Goal: Information Seeking & Learning: Learn about a topic

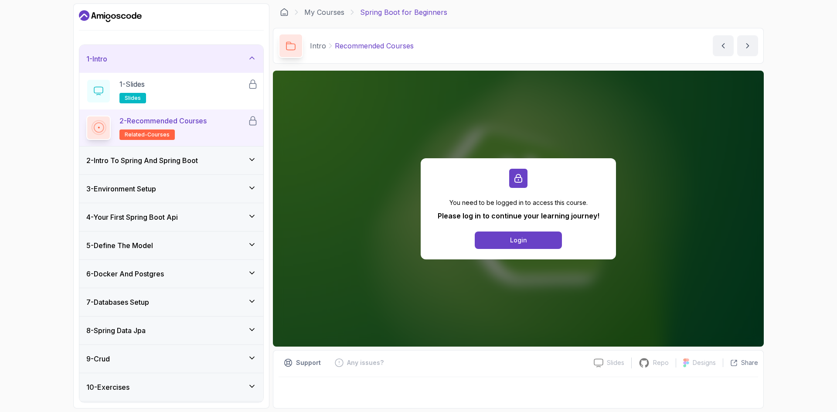
click at [132, 17] on icon "Dashboard" at bounding box center [134, 15] width 5 height 7
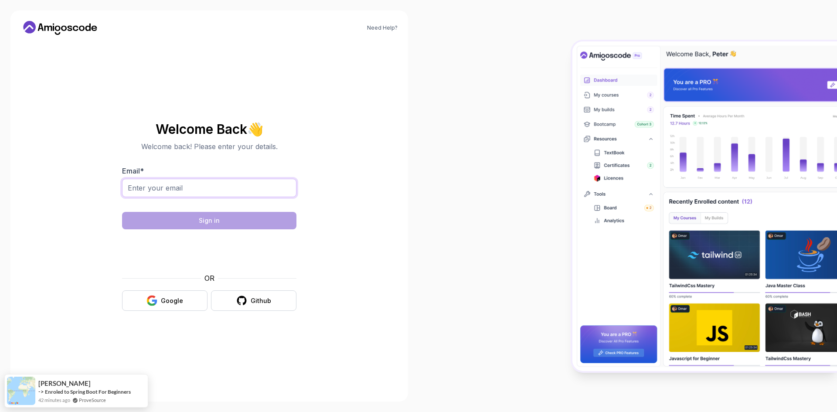
click at [238, 190] on input "Email *" at bounding box center [209, 188] width 174 height 18
type input "[EMAIL_ADDRESS][DOMAIN_NAME]"
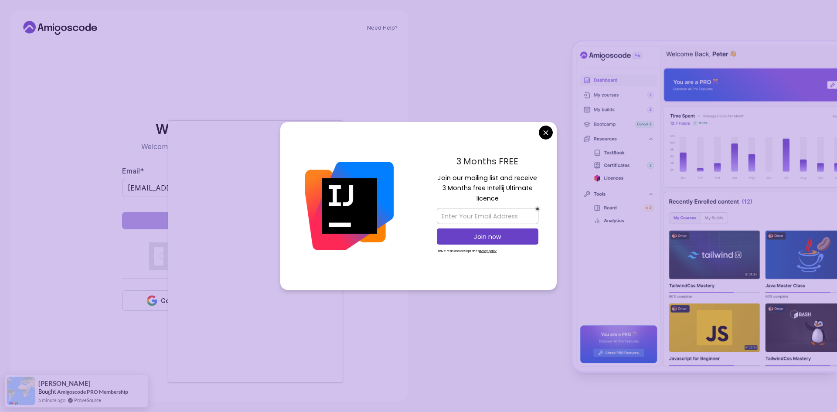
click at [546, 134] on body "Need Help? Welcome Back 👋 Welcome back! Please enter your details. Email * [EMA…" at bounding box center [418, 206] width 837 height 412
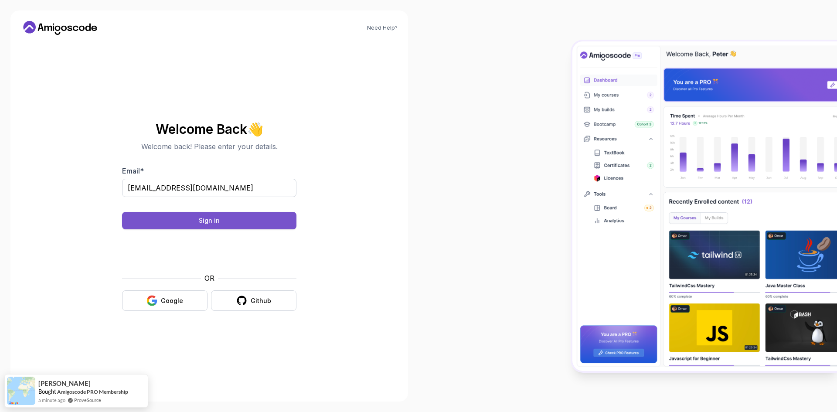
click at [224, 224] on button "Sign in" at bounding box center [209, 220] width 174 height 17
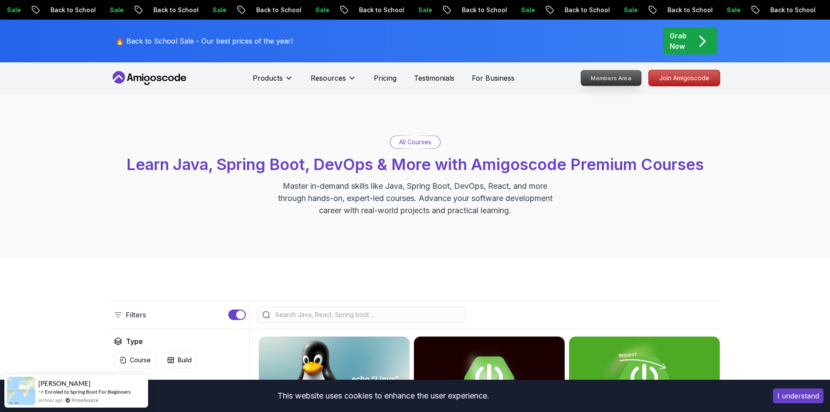
click at [628, 75] on p "Members Area" at bounding box center [611, 78] width 60 height 15
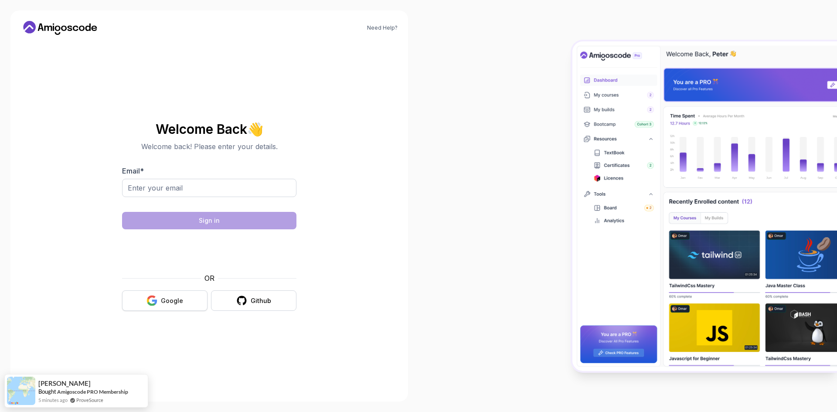
click at [161, 308] on button "Google" at bounding box center [164, 300] width 85 height 20
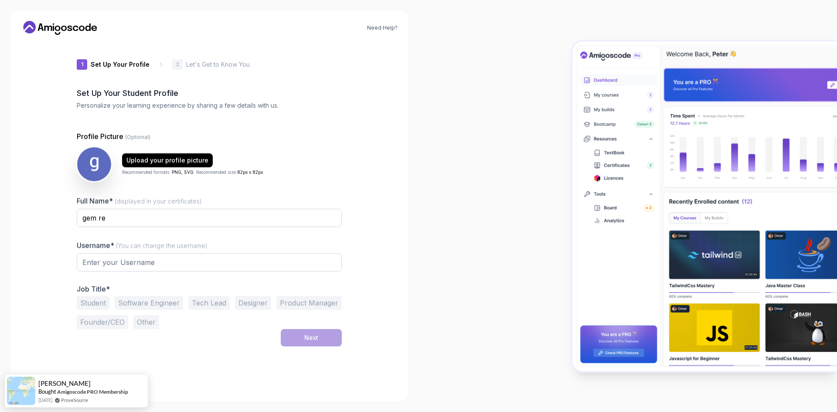
type input "boldmustang01bae"
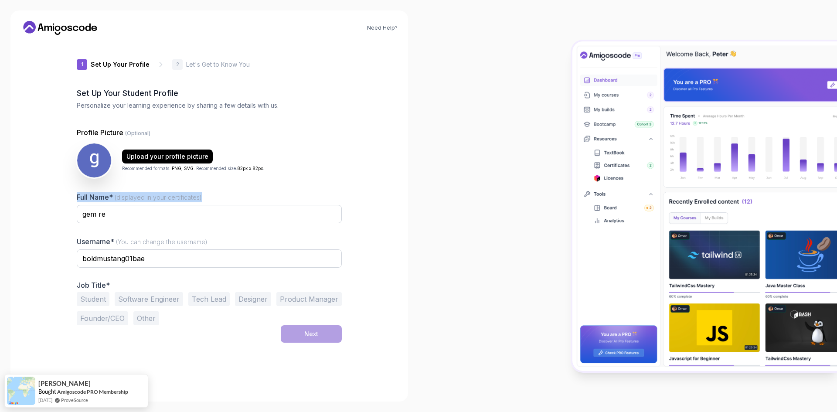
click at [303, 186] on div "Profile Picture (Optional) Upload your profile picture Recommended formats: PNG…" at bounding box center [209, 226] width 265 height 198
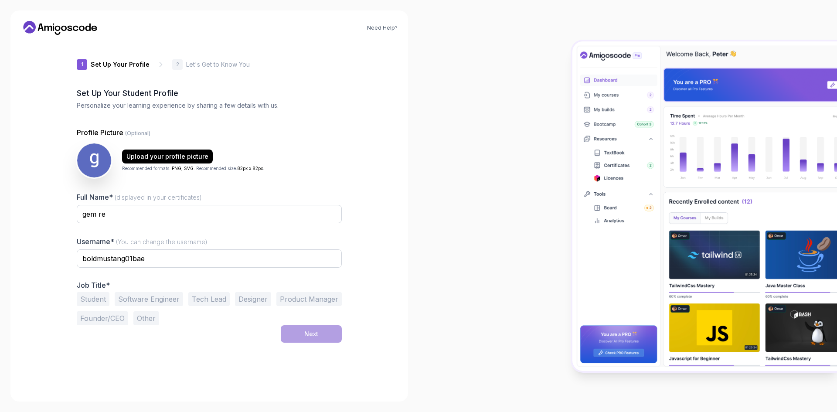
click at [95, 299] on button "Student" at bounding box center [93, 299] width 33 height 14
click at [317, 339] on button "Next" at bounding box center [311, 333] width 61 height 17
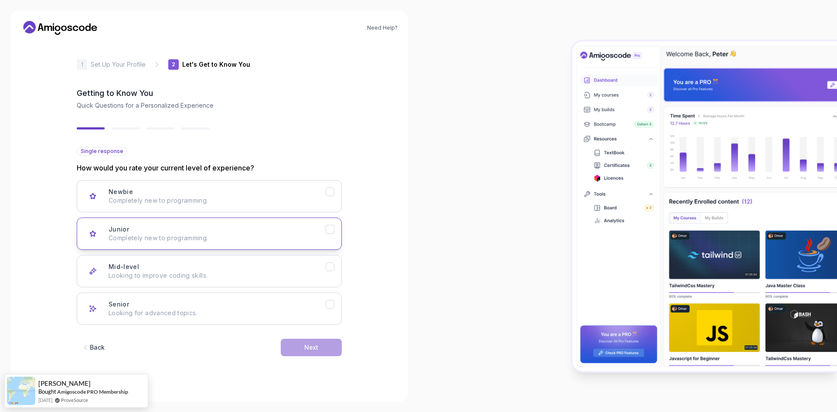
click at [282, 229] on div "Junior Completely new to programming." at bounding box center [217, 233] width 217 height 17
click at [316, 347] on div "Next" at bounding box center [311, 347] width 14 height 9
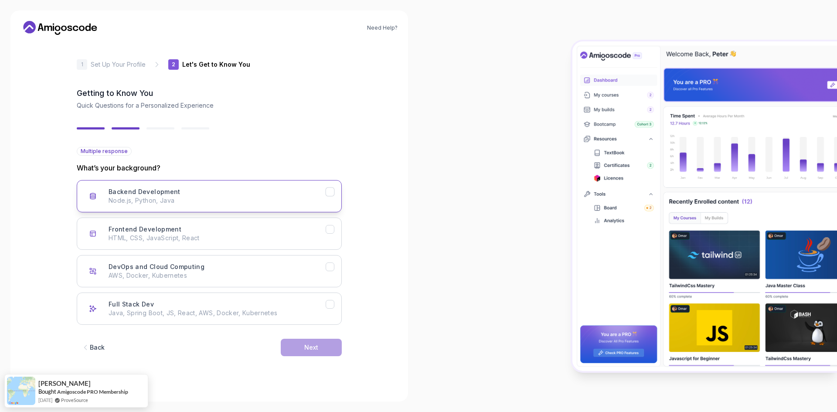
click at [213, 207] on button "Backend Development Node.js, Python, Java" at bounding box center [209, 196] width 265 height 32
click at [226, 245] on button "Frontend Development HTML, CSS, JavaScript, React" at bounding box center [209, 234] width 265 height 32
click at [296, 295] on button "Full Stack Dev Java, Spring Boot, JS, React, AWS, Docker, Kubernetes" at bounding box center [209, 308] width 265 height 32
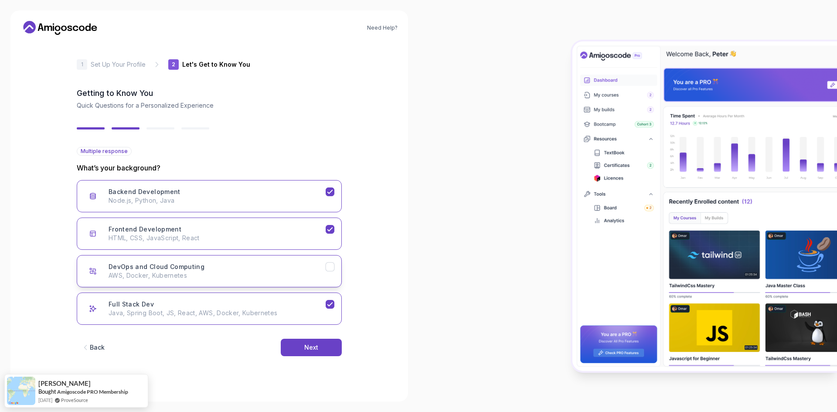
click at [279, 268] on div "DevOps and Cloud Computing AWS, Docker, Kubernetes" at bounding box center [217, 270] width 217 height 17
click at [314, 353] on button "Next" at bounding box center [311, 347] width 61 height 17
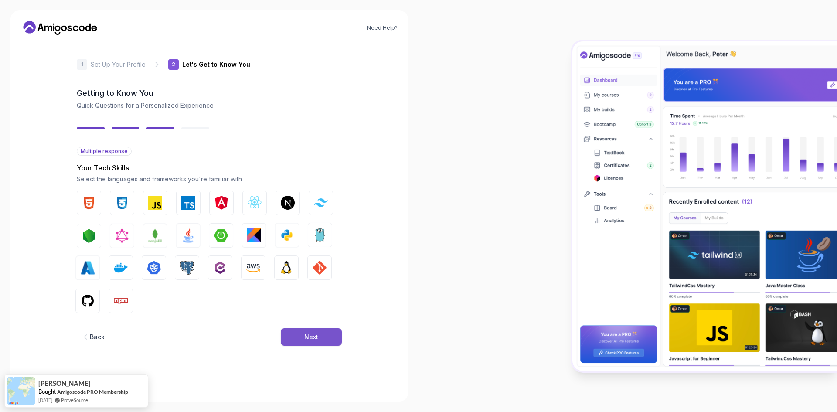
click at [309, 335] on div "Next" at bounding box center [311, 337] width 14 height 9
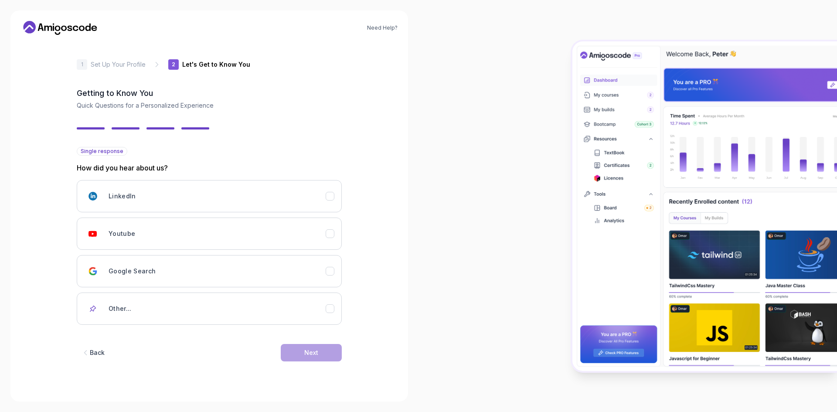
click at [309, 335] on div "Back Next" at bounding box center [209, 352] width 265 height 45
click at [269, 229] on div "Youtube" at bounding box center [217, 233] width 217 height 17
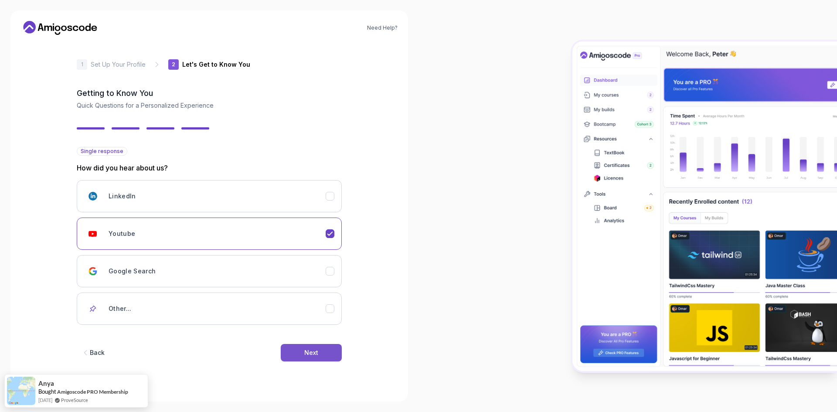
click at [324, 353] on button "Next" at bounding box center [311, 352] width 61 height 17
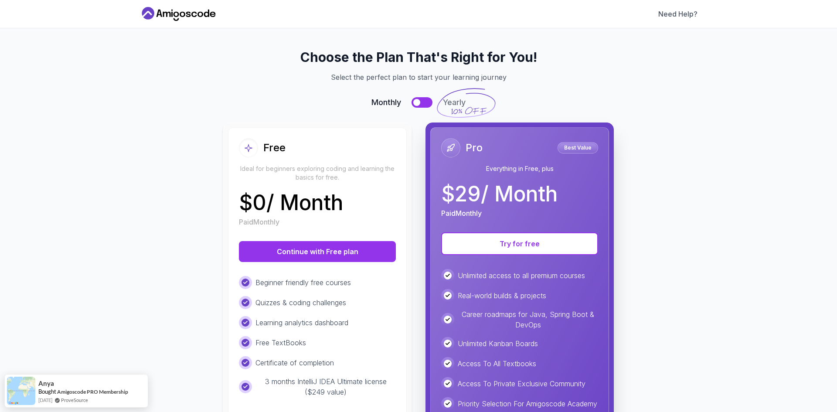
scroll to position [87, 0]
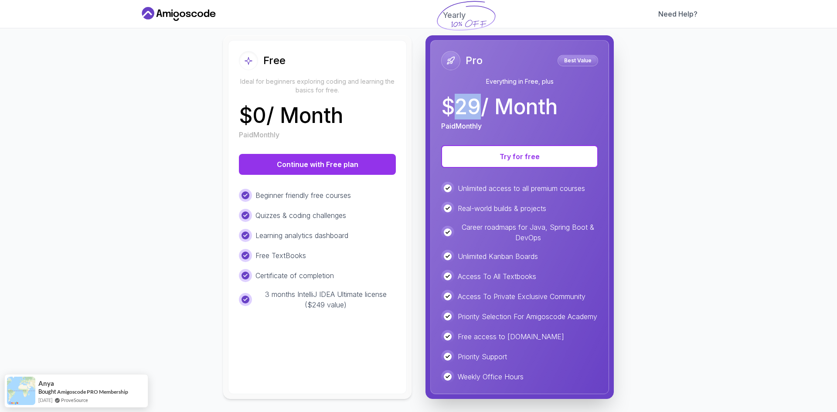
drag, startPoint x: 448, startPoint y: 102, endPoint x: 475, endPoint y: 114, distance: 29.5
click at [475, 114] on p "$ 29 / Month" at bounding box center [499, 106] width 116 height 21
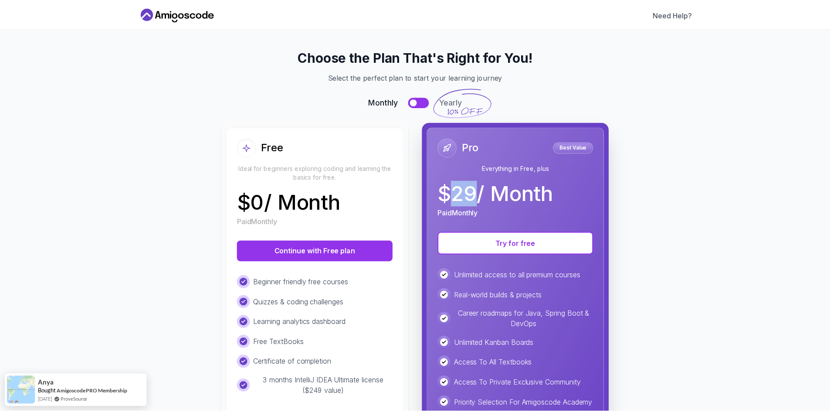
scroll to position [0, 0]
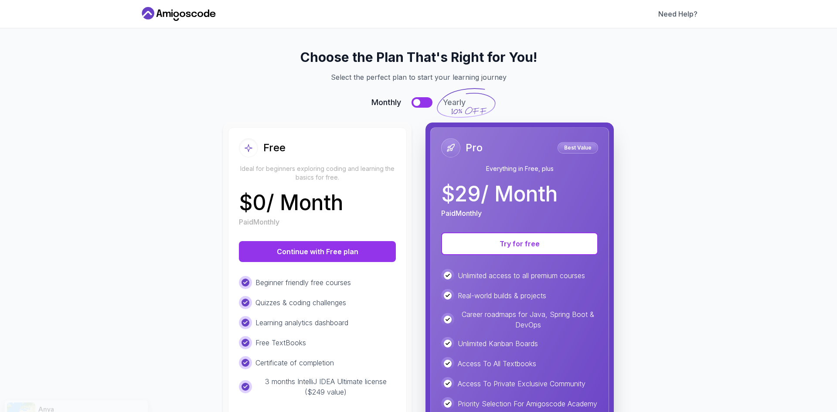
click at [461, 104] on icon at bounding box center [466, 103] width 60 height 32
click at [452, 103] on icon at bounding box center [466, 103] width 60 height 32
click at [421, 101] on button at bounding box center [421, 102] width 21 height 10
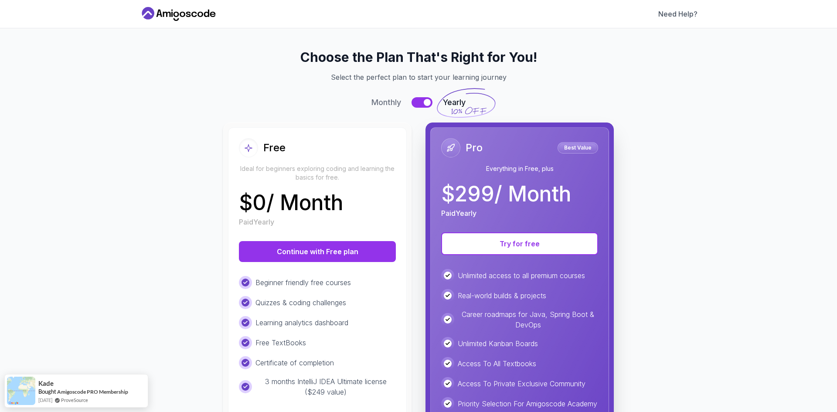
click at [422, 106] on button at bounding box center [421, 102] width 21 height 10
drag, startPoint x: 445, startPoint y: 189, endPoint x: 536, endPoint y: 195, distance: 90.9
click at [536, 195] on p "$ 29 / Month" at bounding box center [499, 194] width 116 height 21
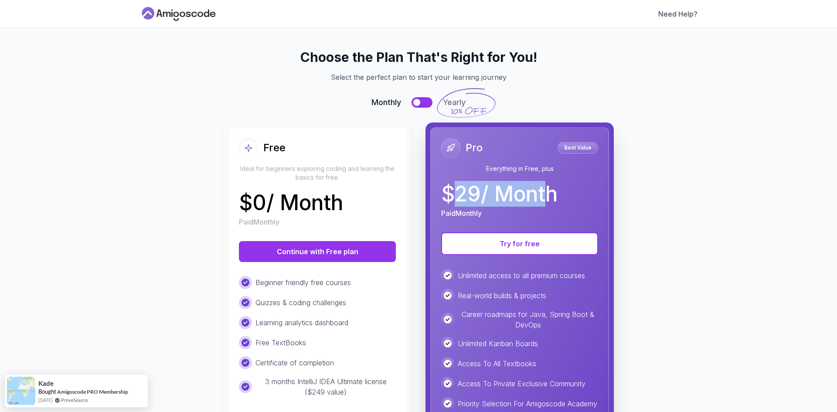
click at [180, 14] on icon at bounding box center [178, 14] width 78 height 14
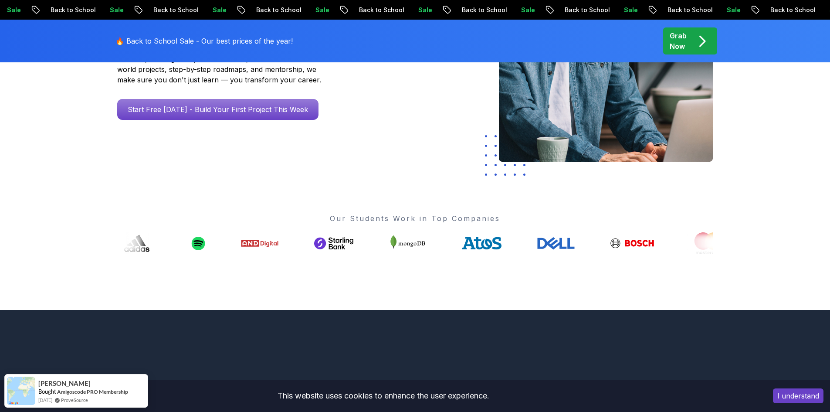
scroll to position [131, 0]
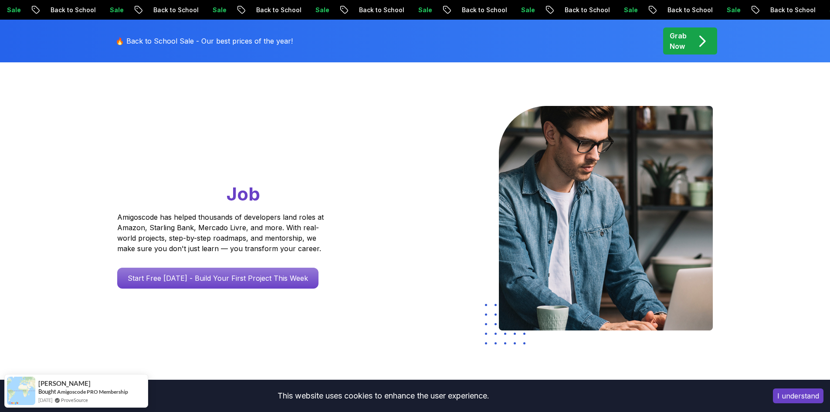
scroll to position [0, 0]
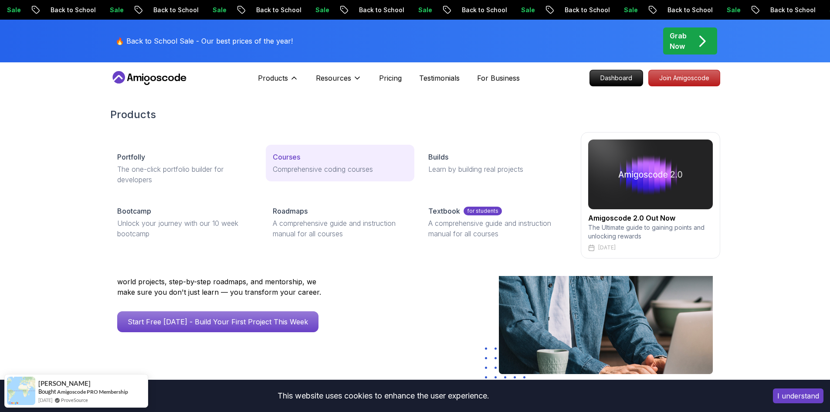
click at [306, 155] on div "Courses" at bounding box center [340, 157] width 135 height 10
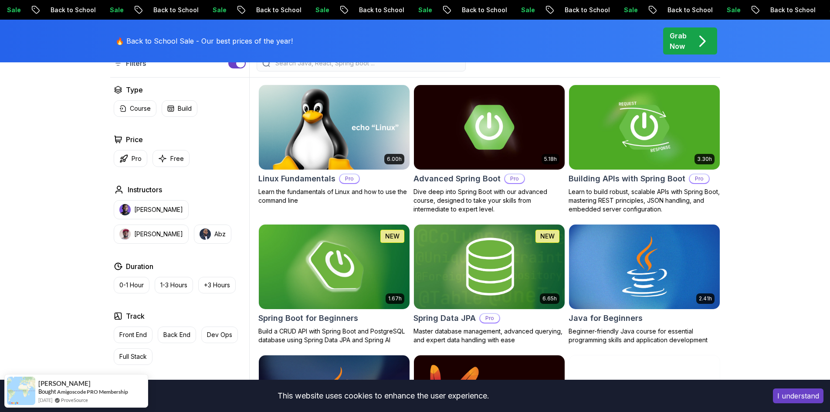
scroll to position [305, 0]
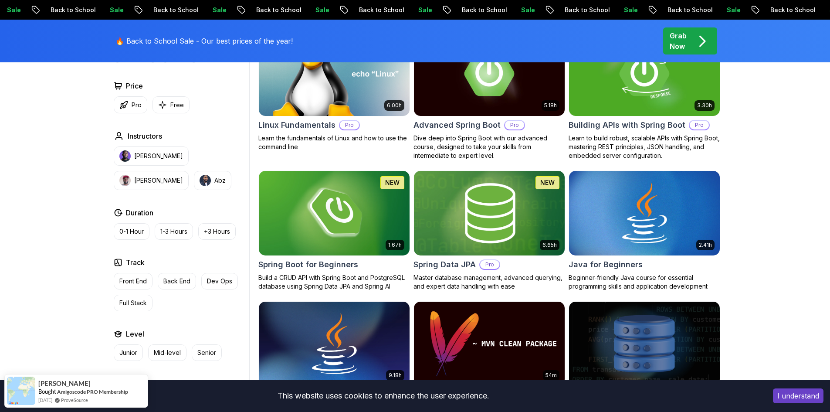
click at [504, 210] on img at bounding box center [489, 213] width 158 height 88
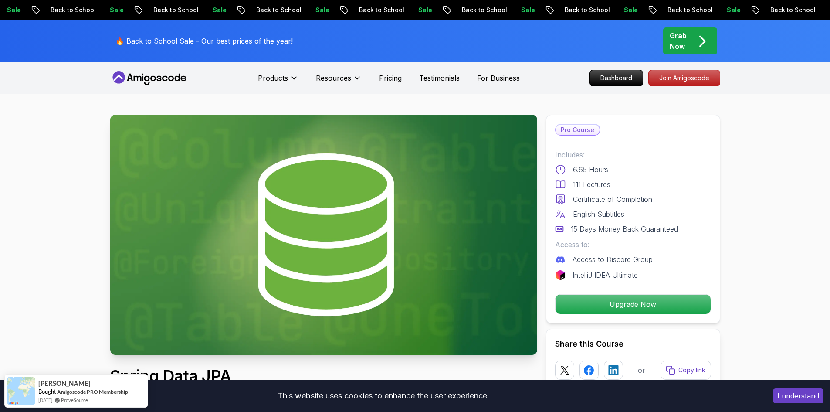
drag, startPoint x: 605, startPoint y: 204, endPoint x: 688, endPoint y: 201, distance: 83.3
click at [688, 201] on div "Includes: 6.65 Hours 111 Lectures Certificate of Completion English Subtitles 1…" at bounding box center [633, 192] width 156 height 85
click at [688, 201] on div "Certificate of Completion" at bounding box center [633, 199] width 156 height 10
drag, startPoint x: 579, startPoint y: 214, endPoint x: 586, endPoint y: 215, distance: 7.0
click at [586, 215] on p "English Subtitles" at bounding box center [598, 214] width 51 height 10
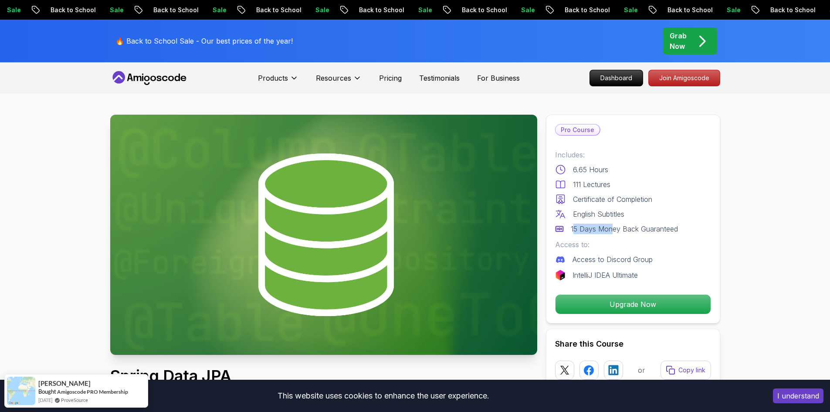
drag, startPoint x: 574, startPoint y: 226, endPoint x: 612, endPoint y: 230, distance: 38.1
click at [612, 230] on p "15 Days Money Back Guaranteed" at bounding box center [624, 229] width 107 height 10
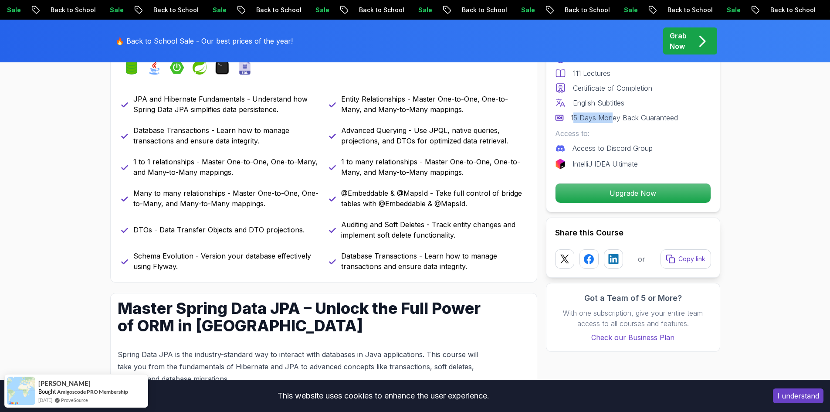
scroll to position [392, 0]
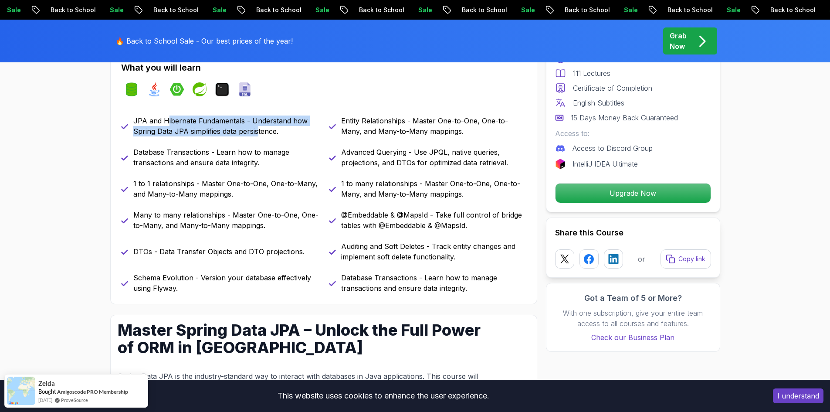
drag, startPoint x: 165, startPoint y: 117, endPoint x: 233, endPoint y: 133, distance: 70.0
click at [239, 132] on p "JPA and Hibernate Fundamentals - Understand how Spring Data JPA simplifies data…" at bounding box center [225, 126] width 185 height 21
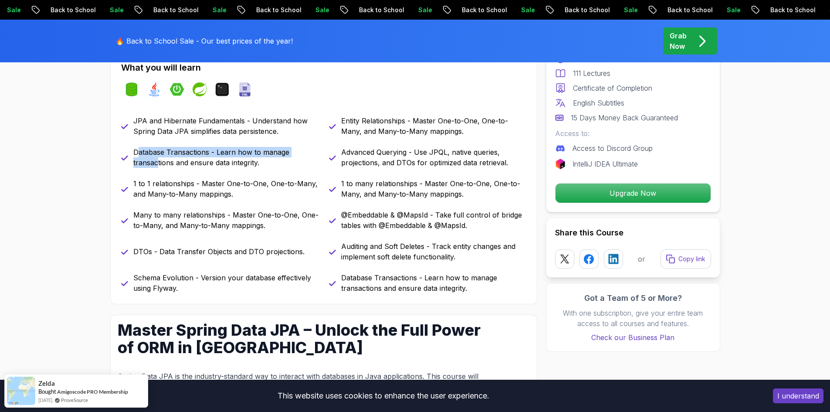
drag, startPoint x: 136, startPoint y: 155, endPoint x: 156, endPoint y: 165, distance: 22.6
click at [156, 165] on p "Database Transactions - Learn how to manage transactions and ensure data integr…" at bounding box center [225, 157] width 185 height 21
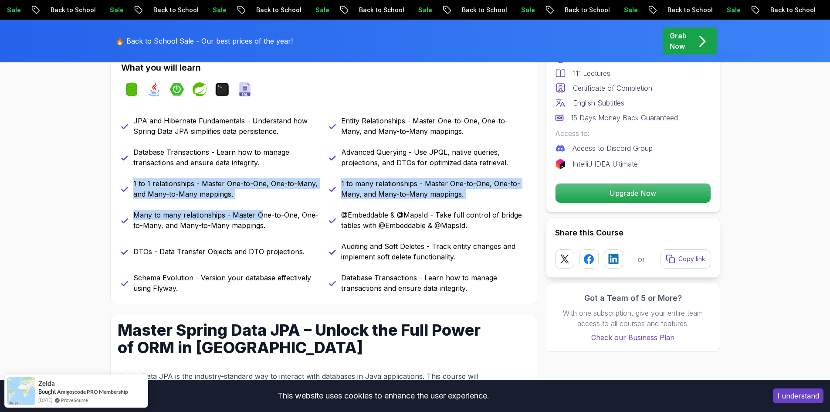
drag, startPoint x: 132, startPoint y: 179, endPoint x: 259, endPoint y: 216, distance: 132.9
click at [259, 216] on div "JPA and Hibernate Fundamentals - Understand how Spring Data JPA simplifies data…" at bounding box center [323, 205] width 405 height 178
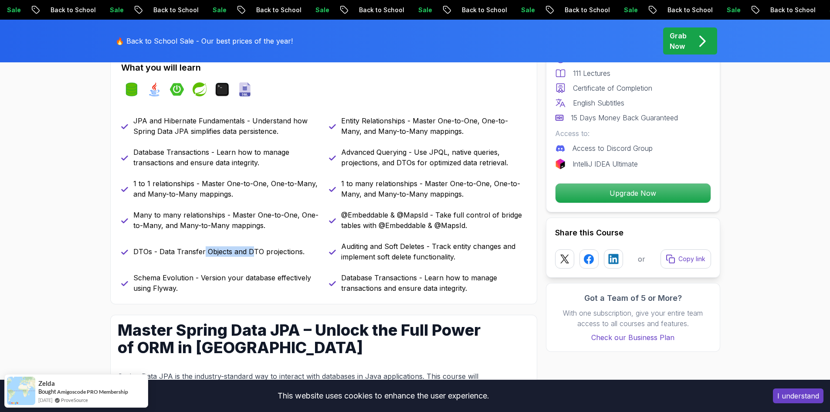
drag, startPoint x: 202, startPoint y: 252, endPoint x: 252, endPoint y: 257, distance: 50.0
click at [252, 257] on p "DTOs - Data Transfer Objects and DTO projections." at bounding box center [218, 251] width 171 height 10
click at [274, 255] on p "DTOs - Data Transfer Objects and DTO projections." at bounding box center [218, 251] width 171 height 10
click at [271, 254] on p "DTOs - Data Transfer Objects and DTO projections." at bounding box center [218, 251] width 171 height 10
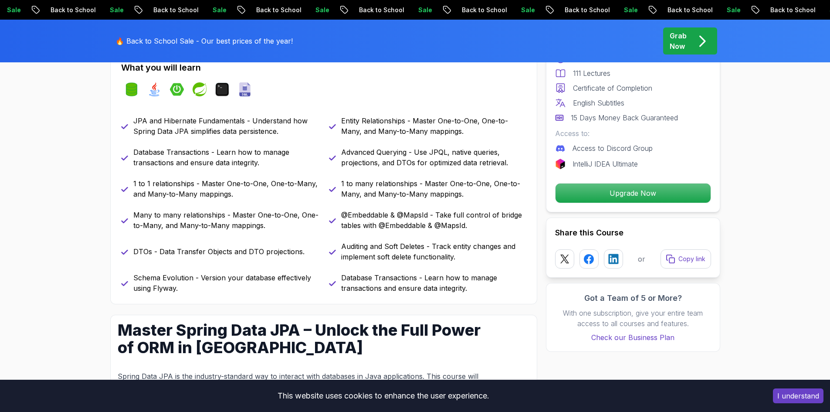
click at [270, 254] on p "DTOs - Data Transfer Objects and DTO projections." at bounding box center [218, 251] width 171 height 10
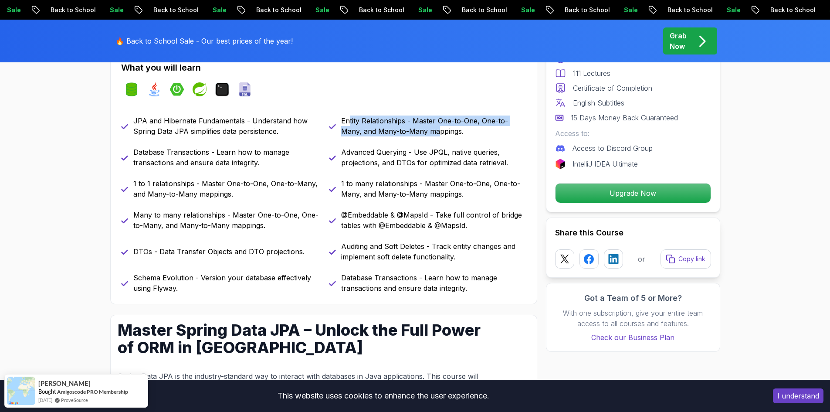
drag, startPoint x: 347, startPoint y: 114, endPoint x: 425, endPoint y: 139, distance: 81.9
click at [437, 136] on div "What you will learn spring-data-jpa java spring-boot spring terminal sql JPA an…" at bounding box center [323, 178] width 427 height 254
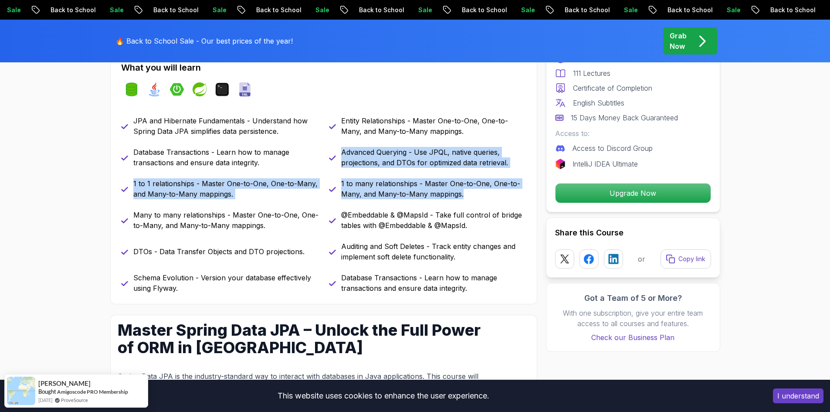
drag, startPoint x: 339, startPoint y: 153, endPoint x: 446, endPoint y: 194, distance: 114.8
click at [480, 194] on div "JPA and Hibernate Fundamentals - Understand how Spring Data JPA simplifies data…" at bounding box center [323, 205] width 405 height 178
click at [425, 191] on p "1 to many relationships - Master One-to-One, One-to-Many, and Many-to-Many mapp…" at bounding box center [433, 188] width 185 height 21
click at [424, 190] on p "1 to many relationships - Master One-to-One, One-to-Many, and Many-to-Many mapp…" at bounding box center [433, 188] width 185 height 21
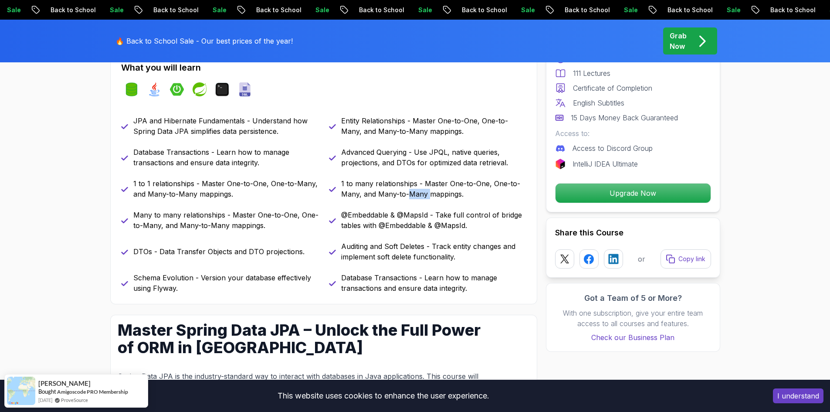
click at [423, 190] on p "1 to many relationships - Master One-to-One, One-to-Many, and Many-to-Many mapp…" at bounding box center [433, 188] width 185 height 21
click at [463, 190] on p "1 to many relationships - Master One-to-One, One-to-Many, and Many-to-Many mapp…" at bounding box center [433, 188] width 185 height 21
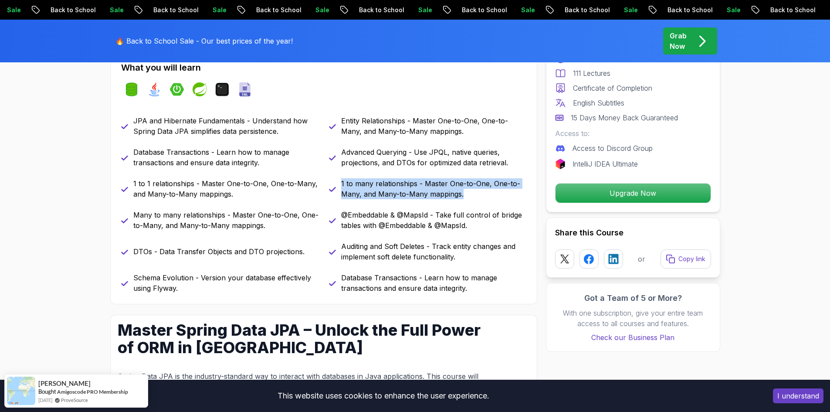
drag, startPoint x: 462, startPoint y: 192, endPoint x: 344, endPoint y: 186, distance: 118.7
click at [337, 180] on div "1 to many relationships - Master One-to-One, One-to-Many, and Many-to-Many mapp…" at bounding box center [427, 188] width 197 height 21
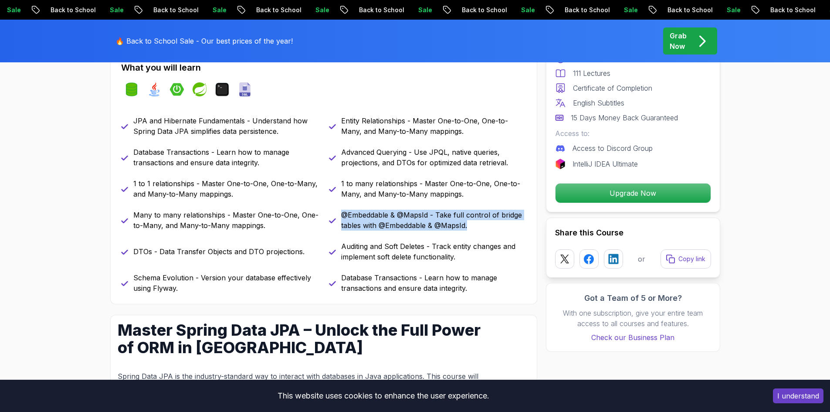
drag, startPoint x: 343, startPoint y: 212, endPoint x: 467, endPoint y: 226, distance: 124.6
click at [467, 226] on p "@Embeddable & @MapsId - Take full control of bridge tables with @Embeddable & @…" at bounding box center [433, 220] width 185 height 21
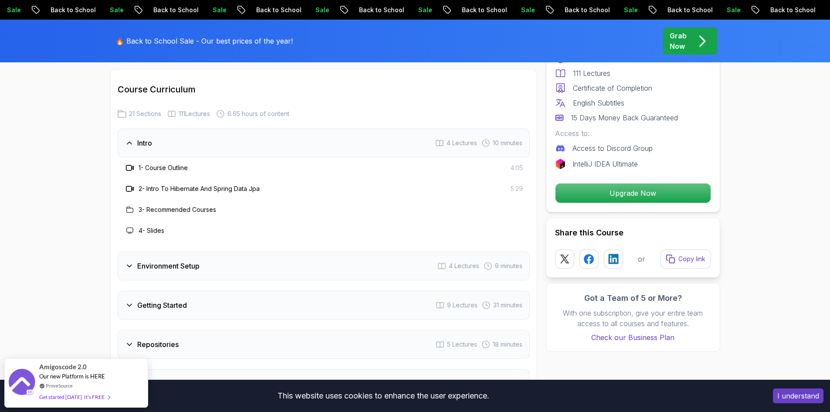
scroll to position [1133, 0]
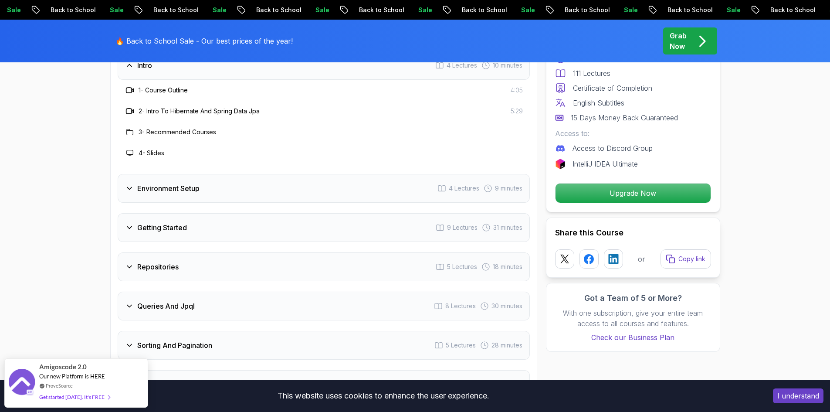
click at [228, 178] on div "Environment Setup 4 Lectures 9 minutes" at bounding box center [324, 188] width 412 height 29
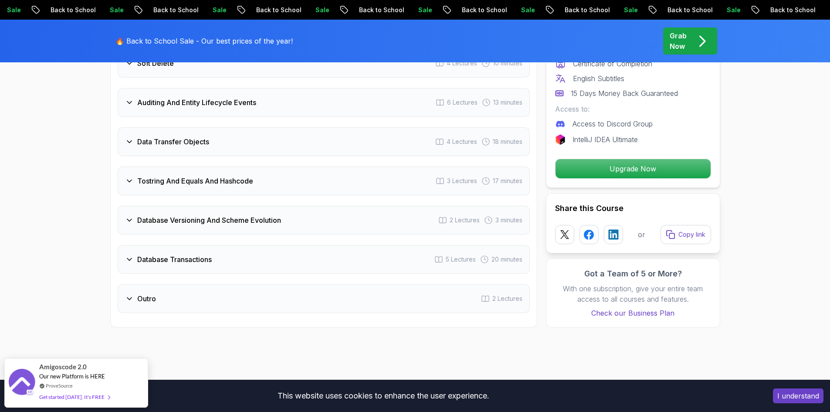
scroll to position [1787, 0]
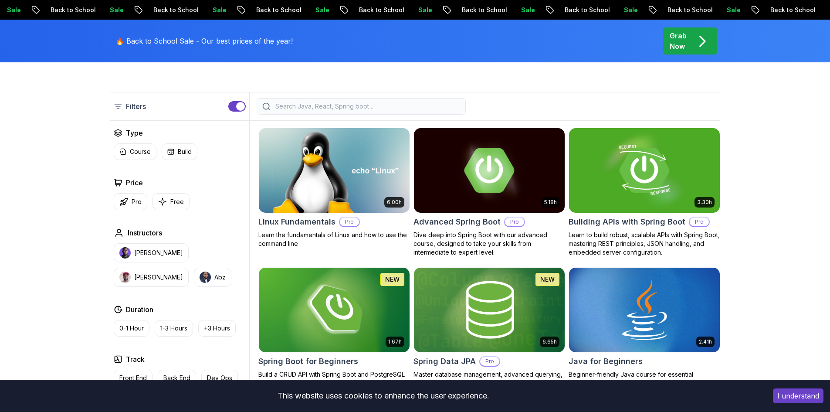
scroll to position [131, 0]
